Goal: Task Accomplishment & Management: Manage account settings

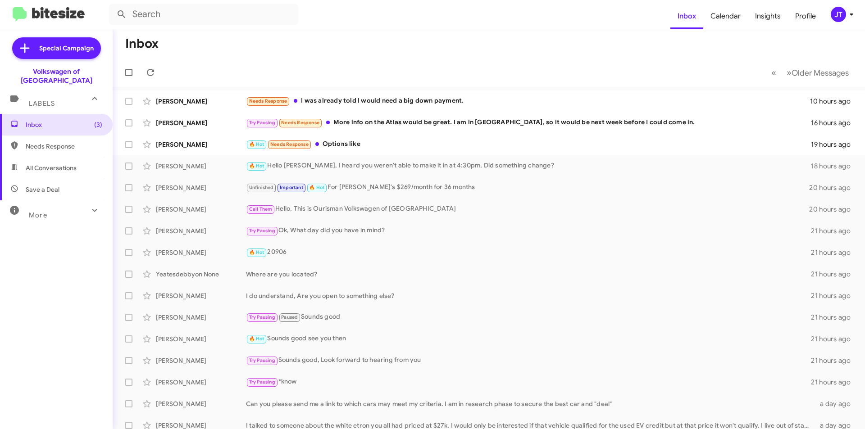
click at [847, 10] on icon at bounding box center [851, 14] width 11 height 11
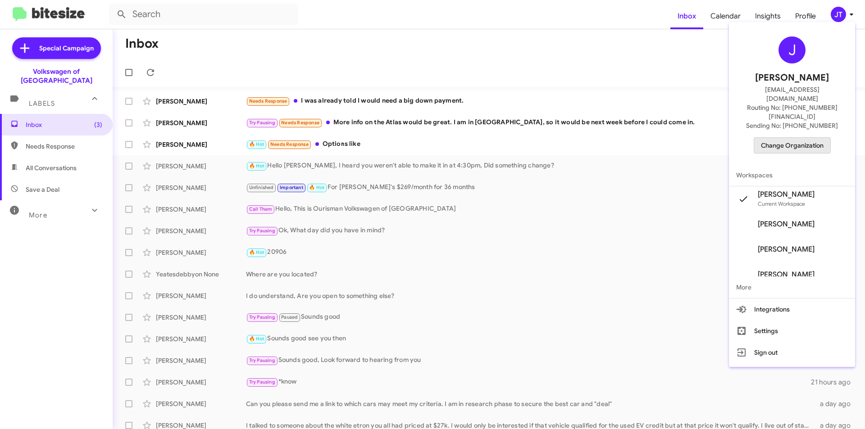
click at [796, 138] on span "Change Organization" at bounding box center [792, 145] width 63 height 15
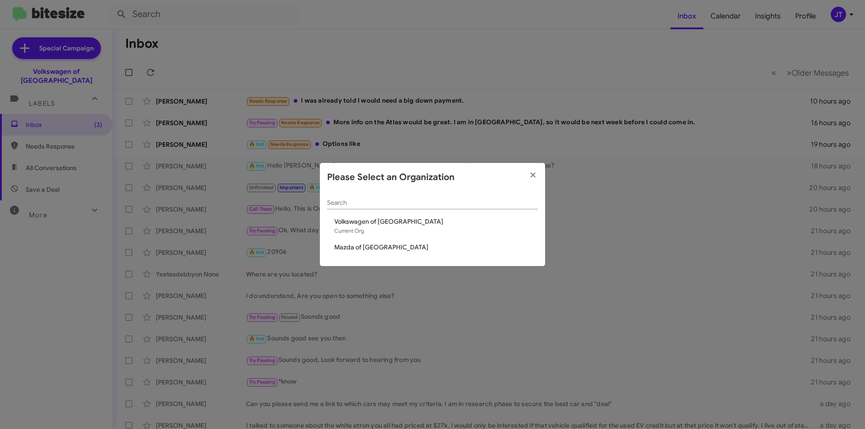
click at [417, 253] on div "Search Volkswagen of [GEOGRAPHIC_DATA] Current Org Mazda of [GEOGRAPHIC_DATA]" at bounding box center [432, 229] width 225 height 75
click at [385, 247] on span "Mazda of [GEOGRAPHIC_DATA]" at bounding box center [436, 247] width 204 height 9
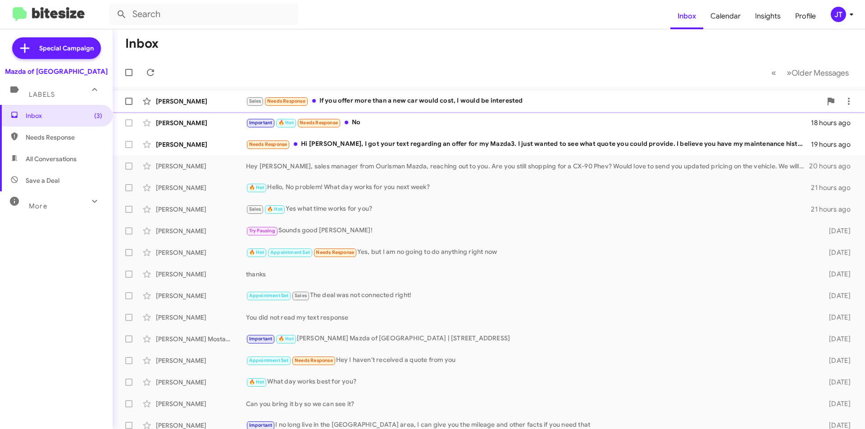
click at [503, 106] on div "Sales Needs Response If you offer more than a new car would cost, I would be in…" at bounding box center [534, 101] width 576 height 10
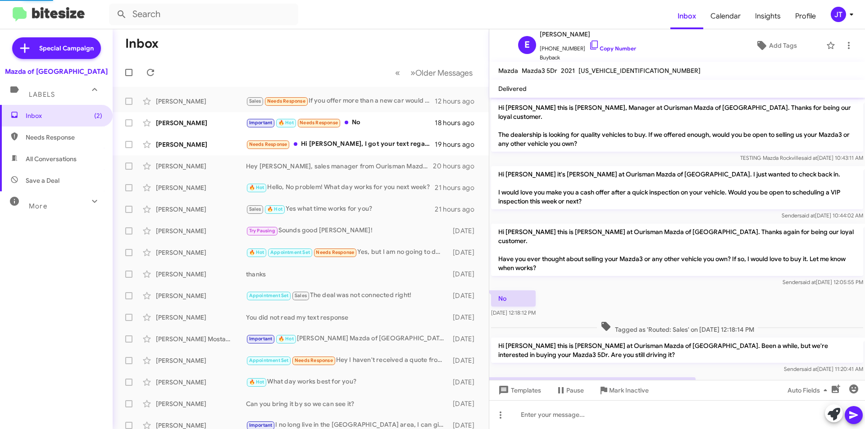
scroll to position [24, 0]
